Goal: Transaction & Acquisition: Purchase product/service

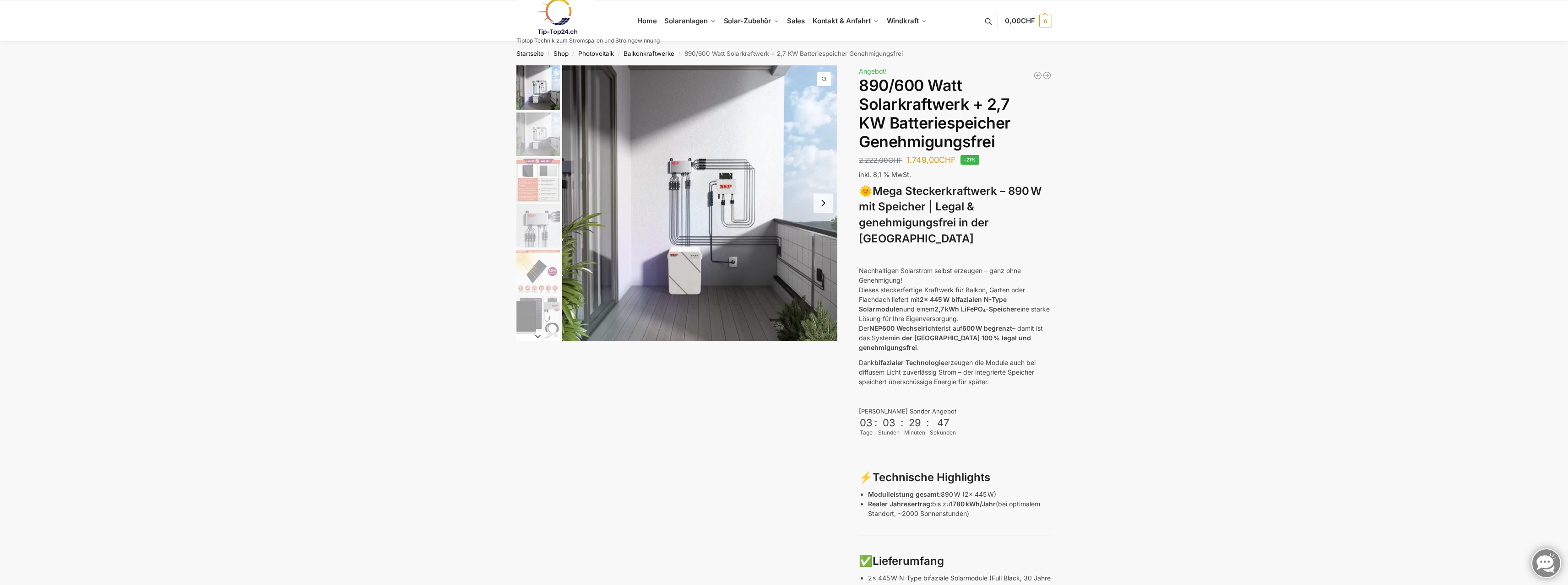
click at [539, 135] on img "2 / 12" at bounding box center [538, 134] width 43 height 43
click at [544, 184] on img "3 / 12" at bounding box center [538, 180] width 43 height 43
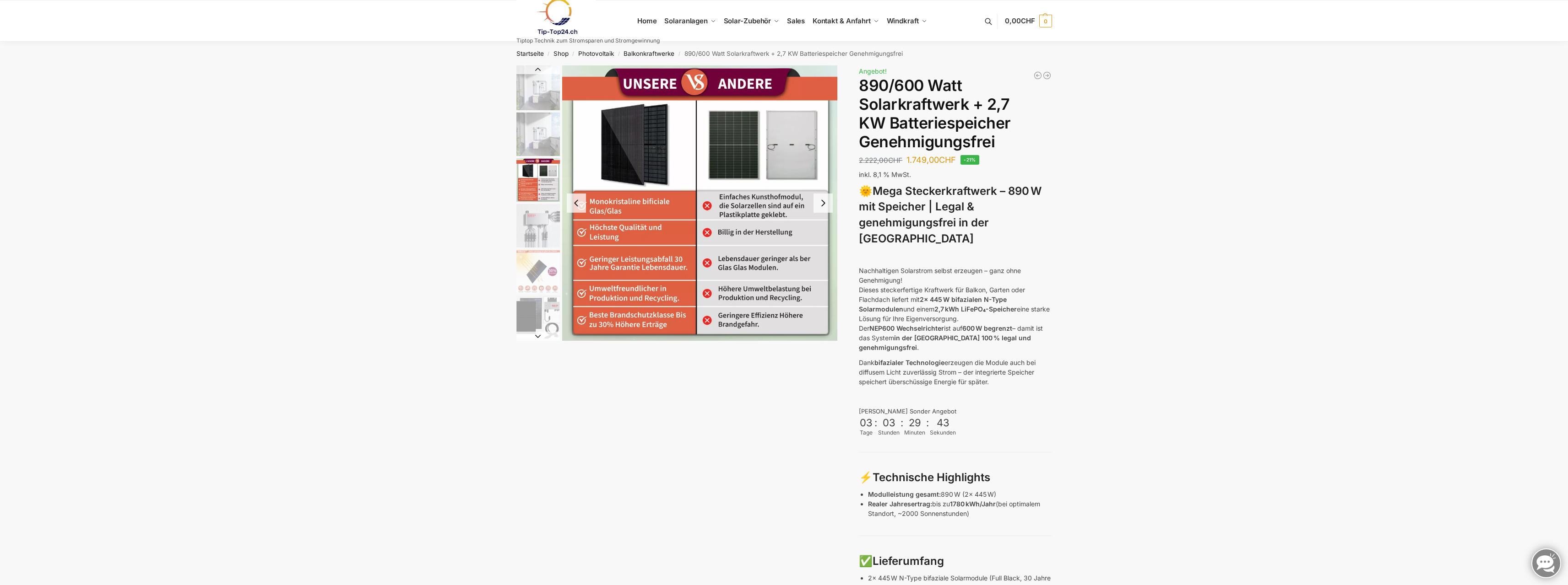
click at [539, 225] on img "4 / 12" at bounding box center [538, 225] width 43 height 43
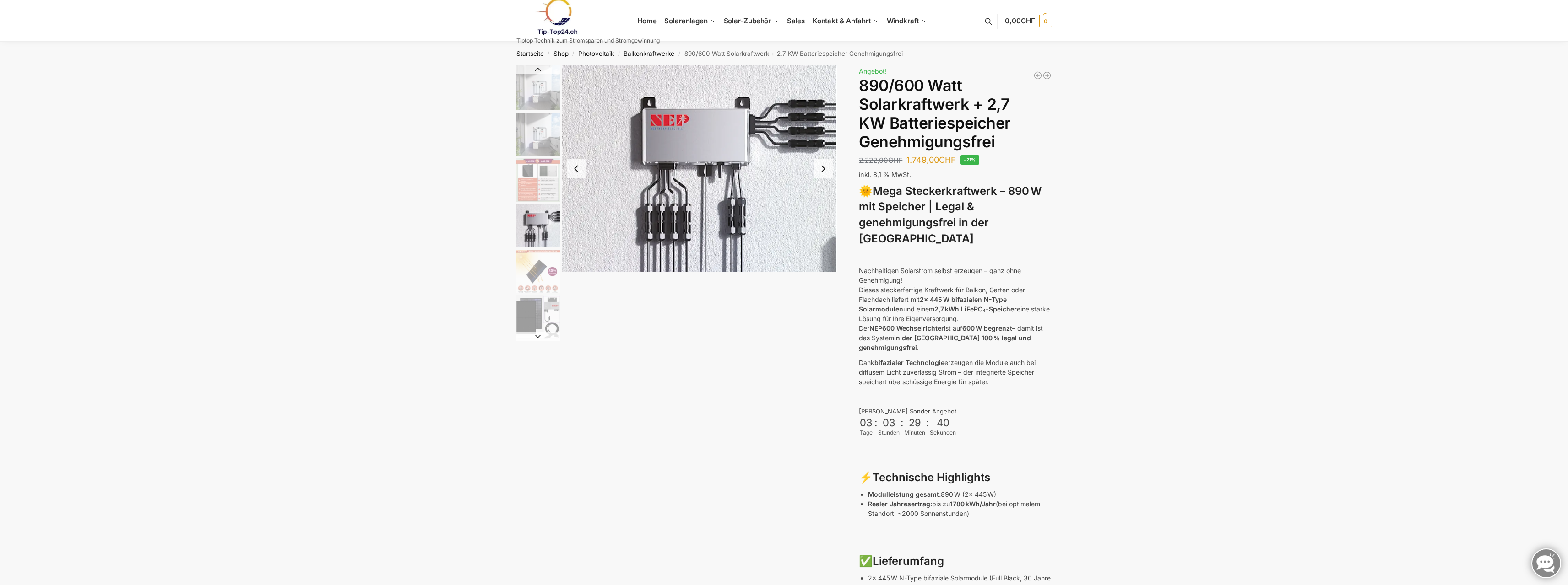
click at [533, 265] on img "5 / 12" at bounding box center [538, 271] width 43 height 43
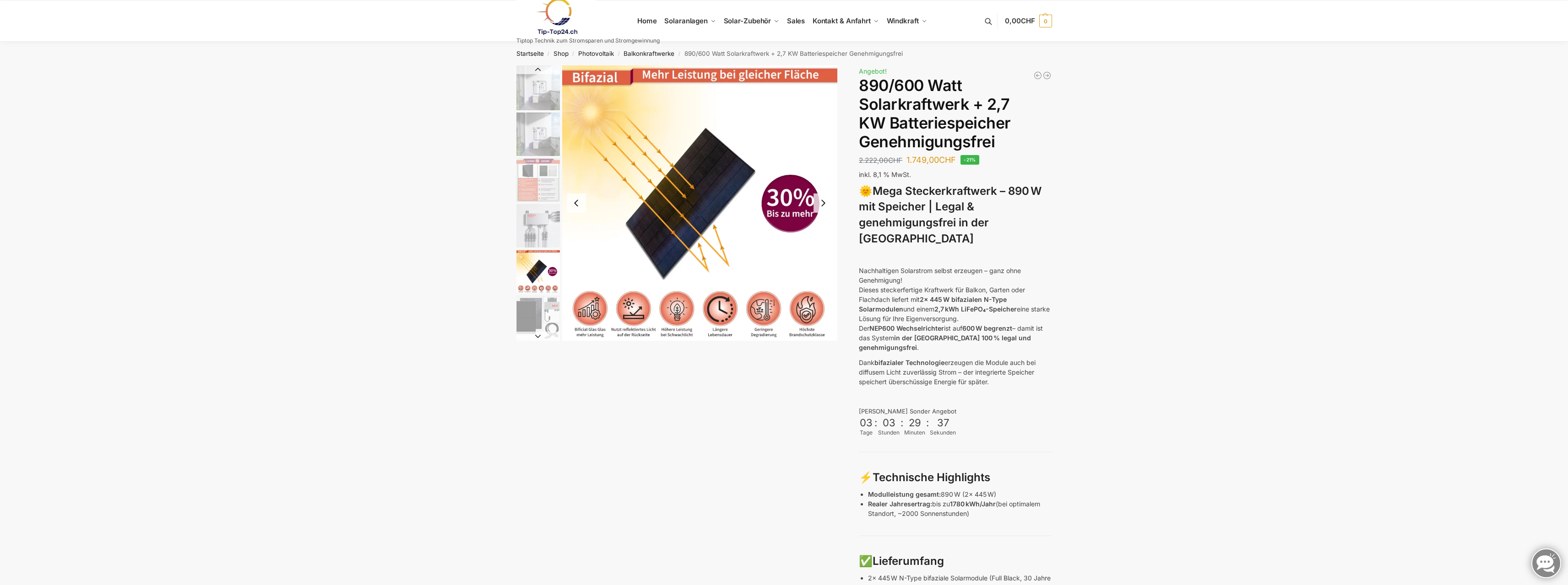
click at [537, 322] on img "6 / 12" at bounding box center [538, 317] width 43 height 43
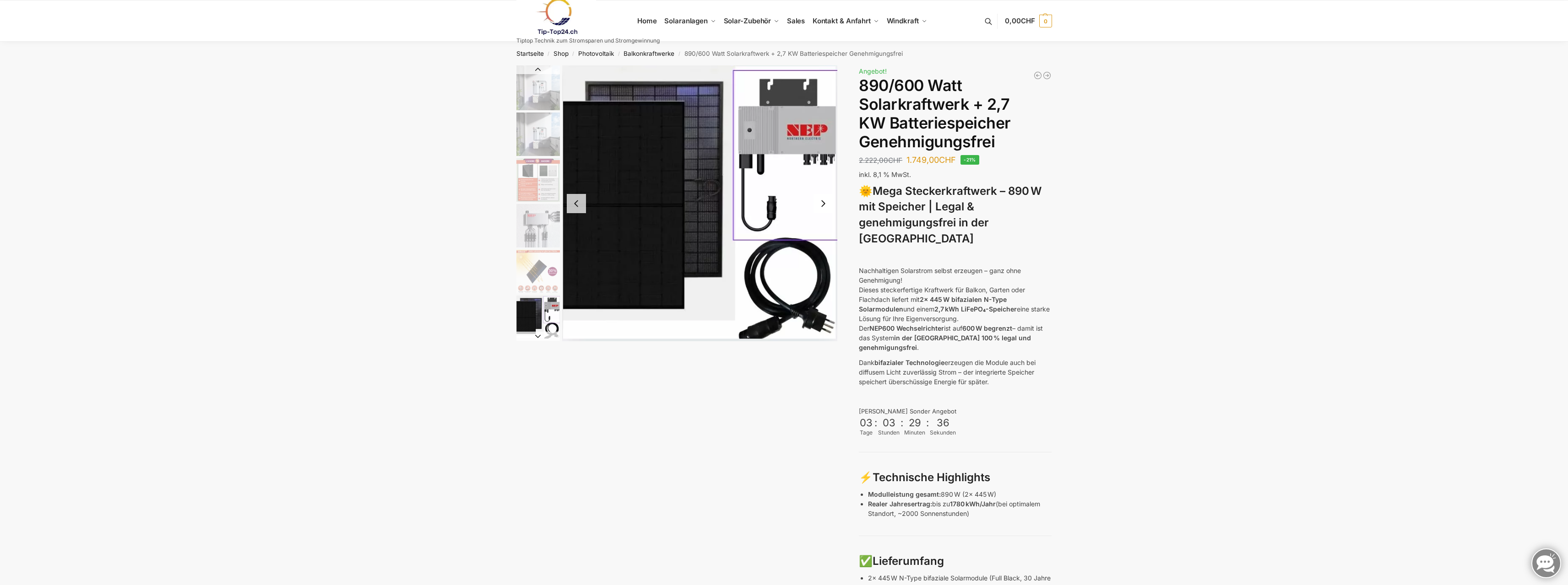
click at [535, 340] on button "Next slide" at bounding box center [538, 336] width 43 height 9
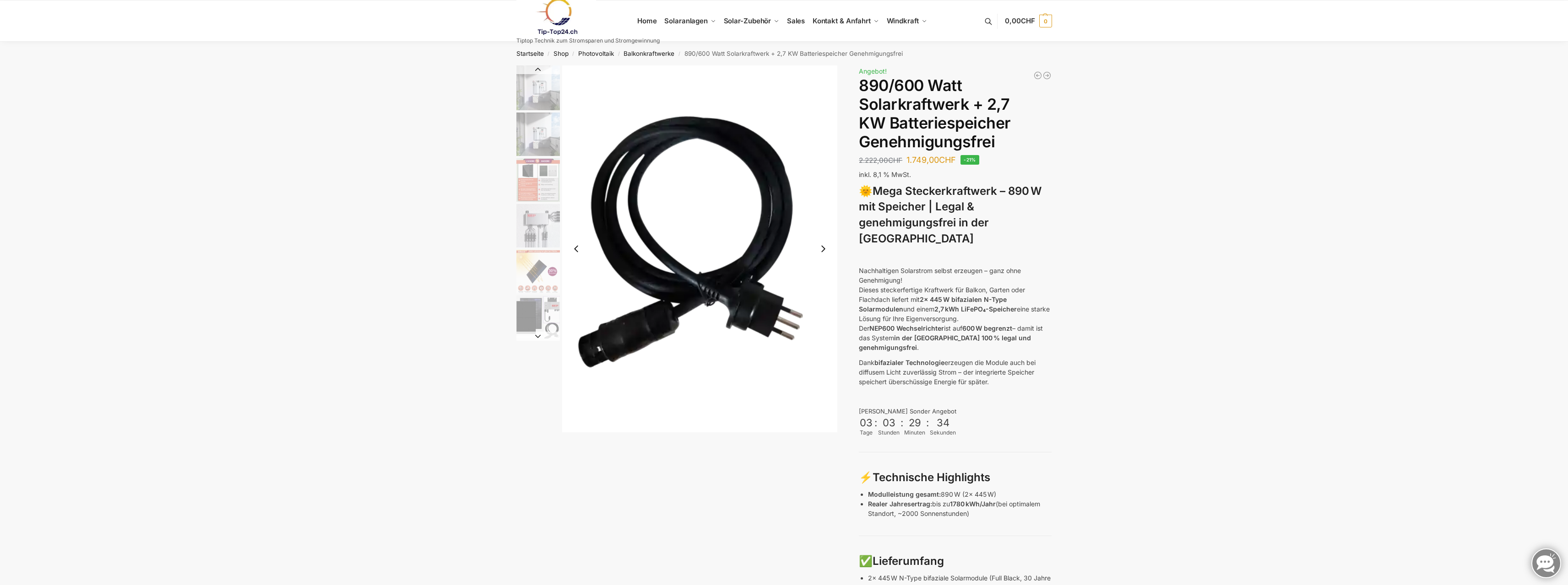
click at [535, 83] on img "1 / 12" at bounding box center [538, 87] width 43 height 45
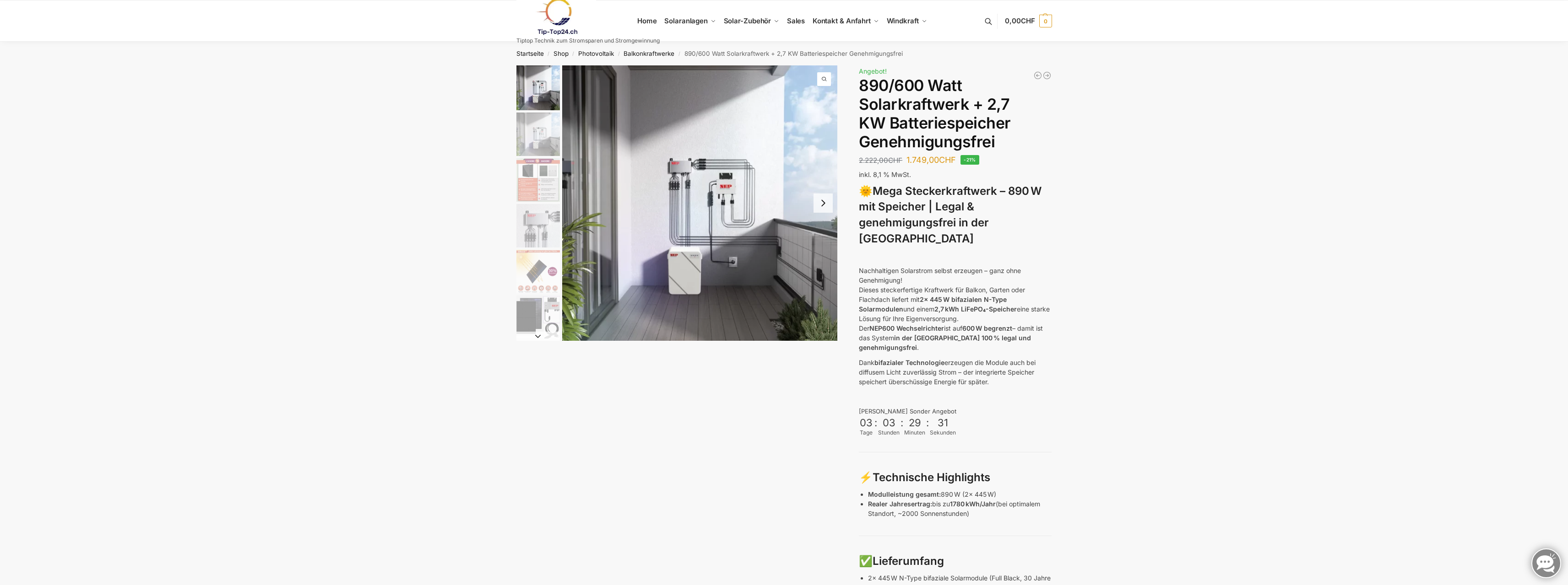
click at [824, 78] on span "1 / 12" at bounding box center [824, 79] width 14 height 14
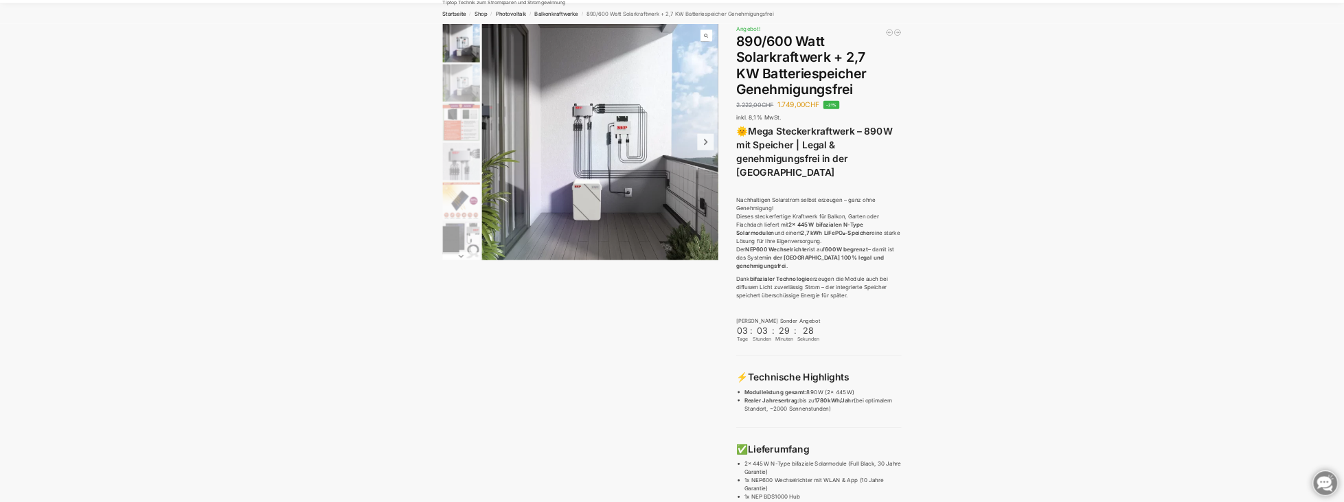
scroll to position [137, 0]
